Goal: Check status

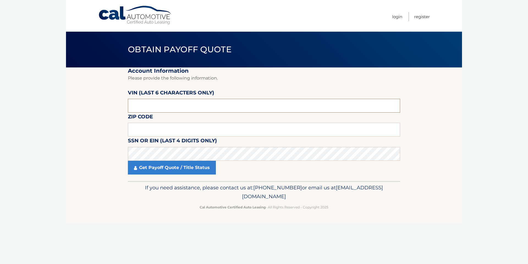
click at [161, 101] on input "text" at bounding box center [264, 106] width 272 height 14
type input "405868"
click at [149, 123] on label "Zip Code" at bounding box center [140, 117] width 25 height 10
click at [148, 127] on input "text" at bounding box center [264, 130] width 272 height 14
type input "07726"
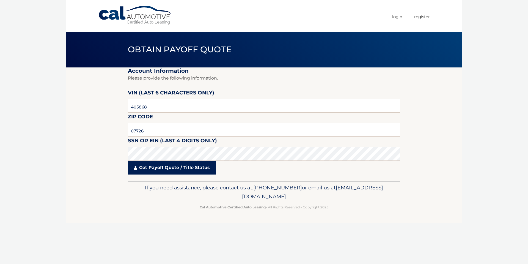
click at [150, 169] on link "Get Payoff Quote / Title Status" at bounding box center [172, 168] width 88 height 14
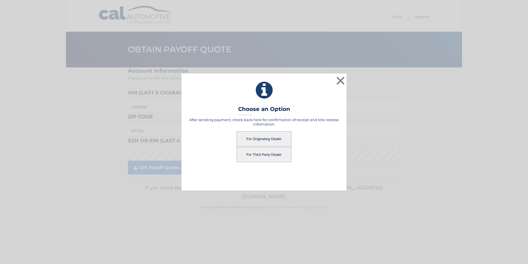
click at [259, 137] on button "For Originating Dealer" at bounding box center [263, 138] width 55 height 15
click at [267, 139] on button "For Originating Dealer" at bounding box center [263, 138] width 55 height 15
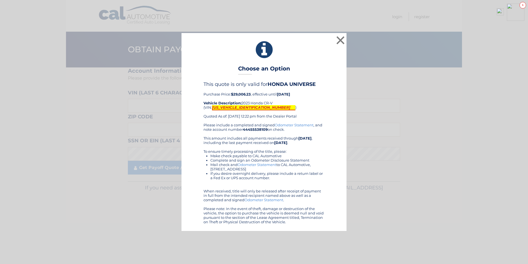
click at [224, 107] on mark "[US_VEHICLE_IDENTIFICATION_NUMBER]" at bounding box center [253, 107] width 83 height 5
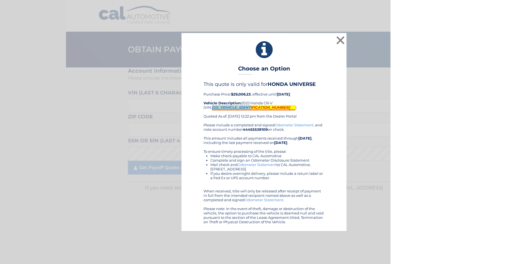
click at [224, 107] on mark "[US_VEHICLE_IDENTIFICATION_NUMBER]" at bounding box center [253, 107] width 83 height 5
copy mark "[US_VEHICLE_IDENTIFICATION_NUMBER]"
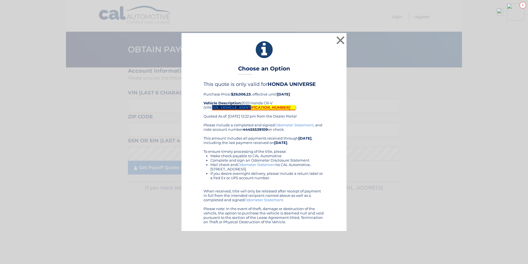
click at [500, 11] on img at bounding box center [499, 11] width 7 height 7
